Goal: Transaction & Acquisition: Book appointment/travel/reservation

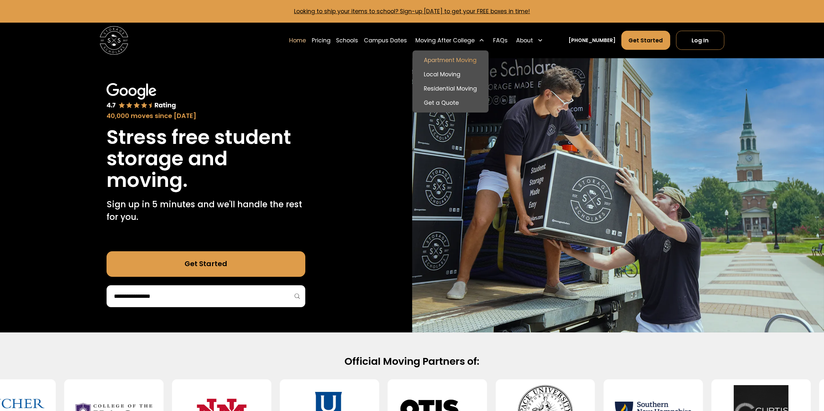
click at [466, 58] on link "Apartment Moving" at bounding box center [450, 60] width 70 height 14
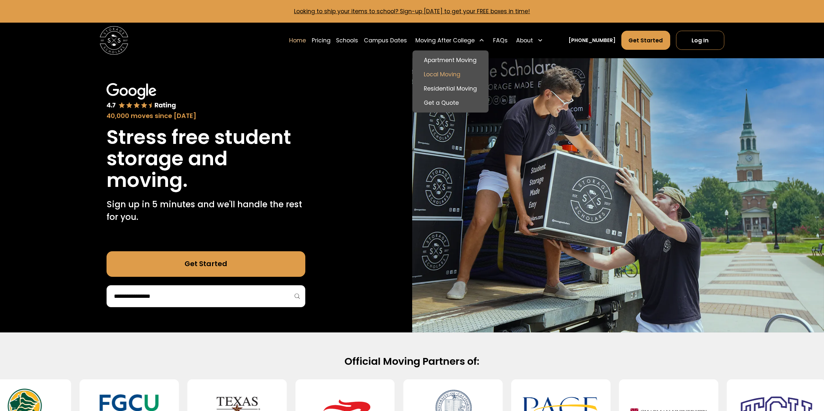
click at [459, 72] on link "Local Moving" at bounding box center [450, 74] width 70 height 14
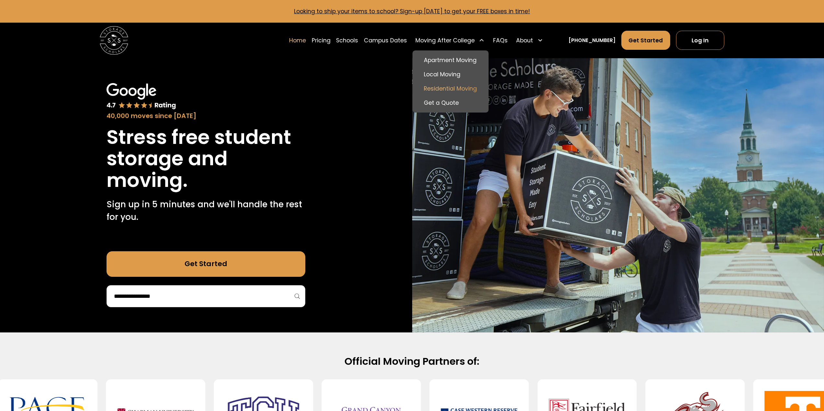
click at [449, 85] on link "Residential Moving" at bounding box center [450, 89] width 70 height 14
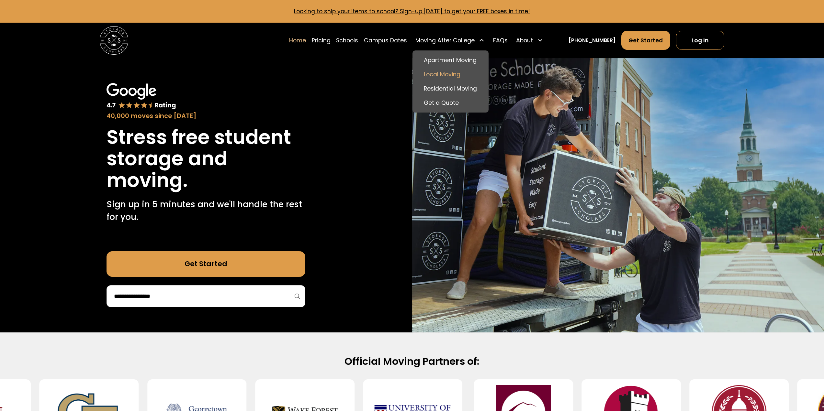
click at [448, 71] on link "Local Moving" at bounding box center [450, 74] width 70 height 14
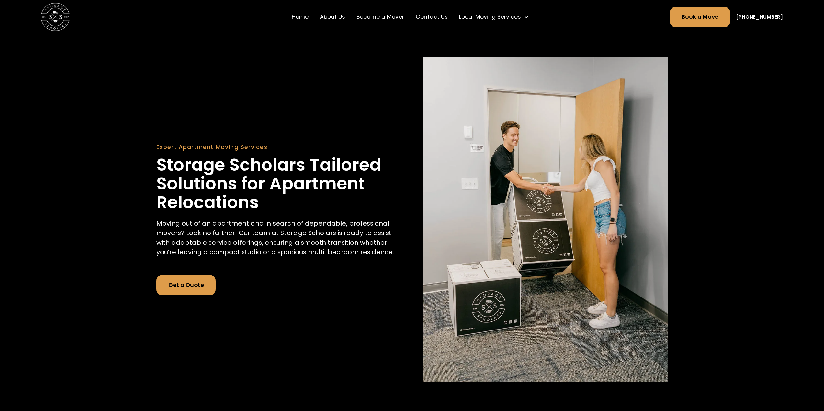
click at [200, 295] on link "Get a Quote" at bounding box center [185, 285] width 59 height 20
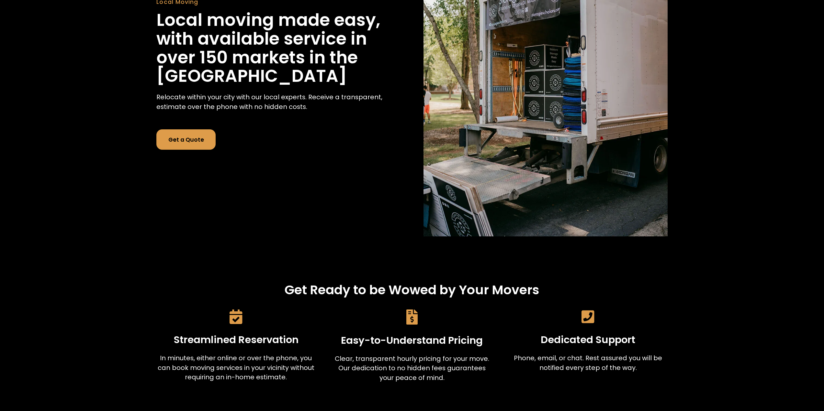
scroll to position [162, 0]
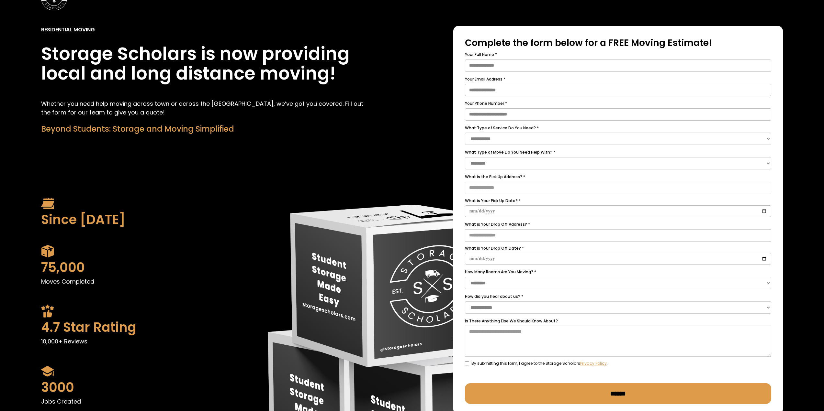
scroll to position [48, 0]
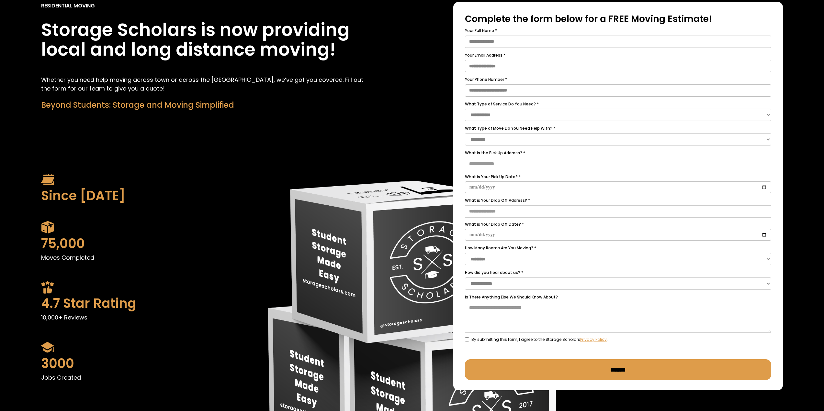
drag, startPoint x: 444, startPoint y: 111, endPoint x: 442, endPoint y: 105, distance: 7.2
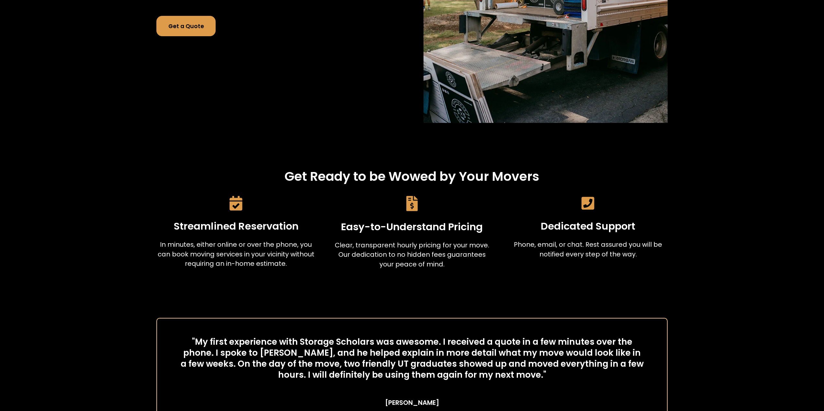
scroll to position [453, 0]
